Goal: Find specific page/section: Find specific page/section

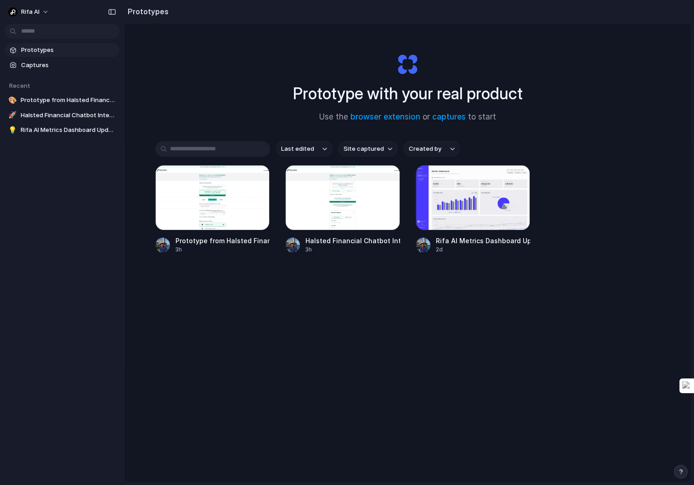
click at [678, 470] on div "button" at bounding box center [681, 471] width 6 height 6
